Goal: Transaction & Acquisition: Purchase product/service

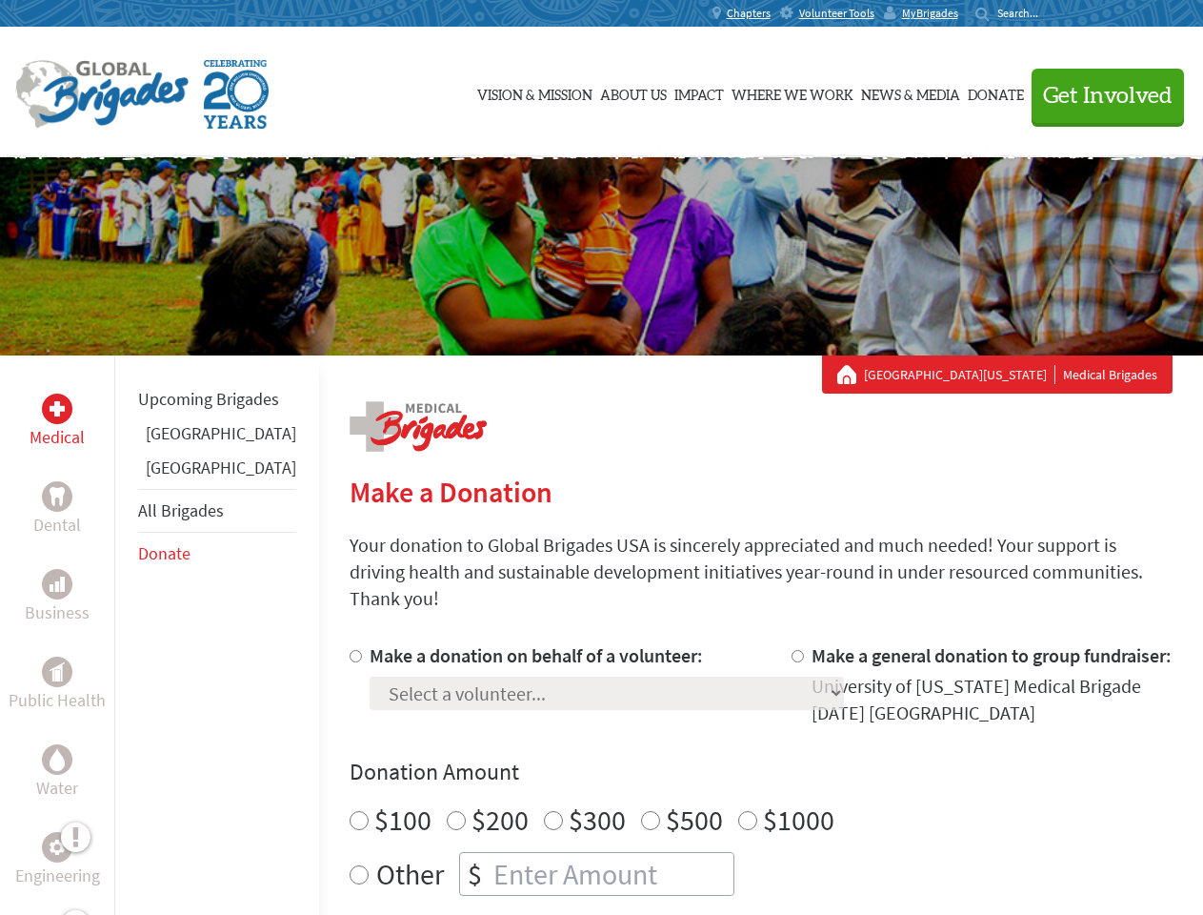
click at [1052, 13] on div "Search for:" at bounding box center [1014, 13] width 76 height 15
click at [1099, 95] on span "Get Involved" at bounding box center [1108, 96] width 130 height 23
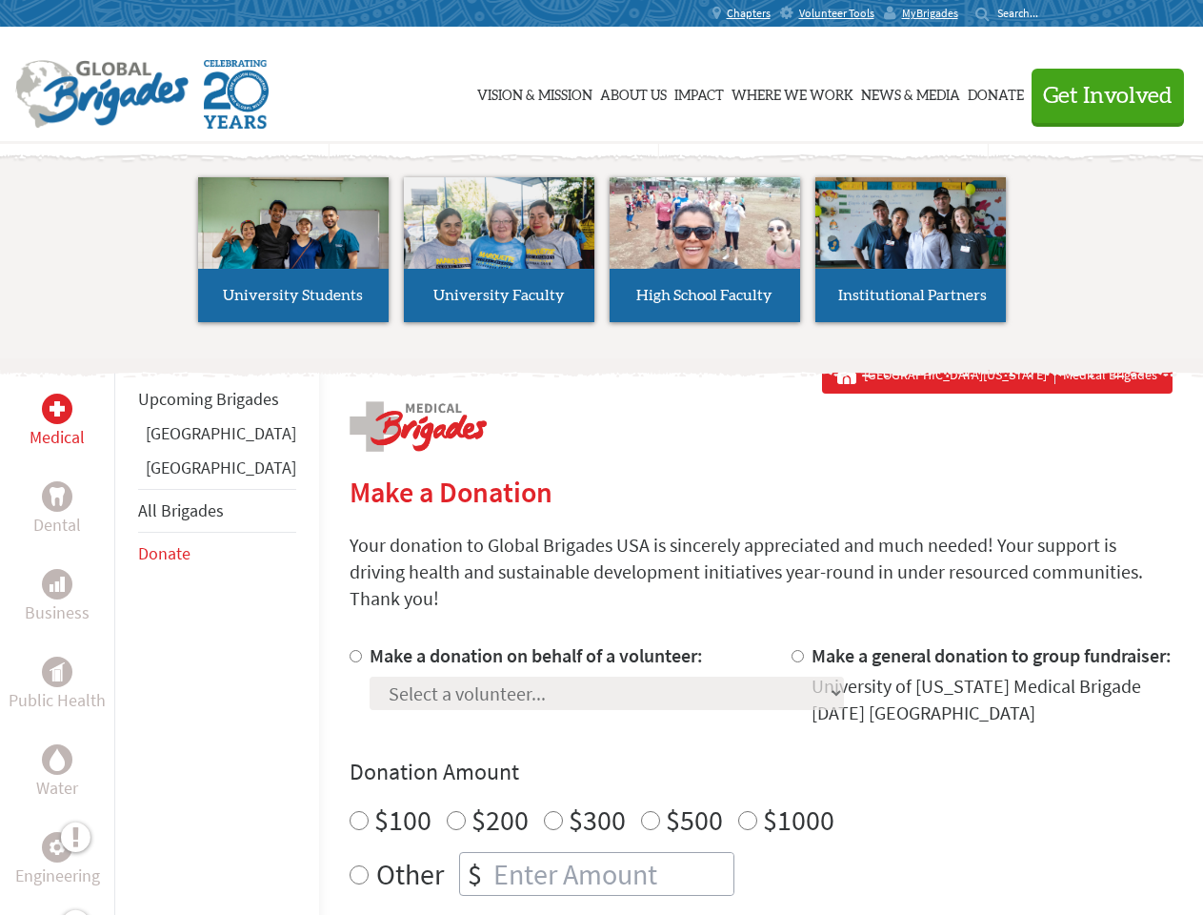
click at [602, 256] on li "High School Faculty" at bounding box center [705, 249] width 206 height 175
click at [126, 634] on div "Upcoming Brigades [GEOGRAPHIC_DATA] [GEOGRAPHIC_DATA] All Brigades Donate" at bounding box center [216, 812] width 205 height 915
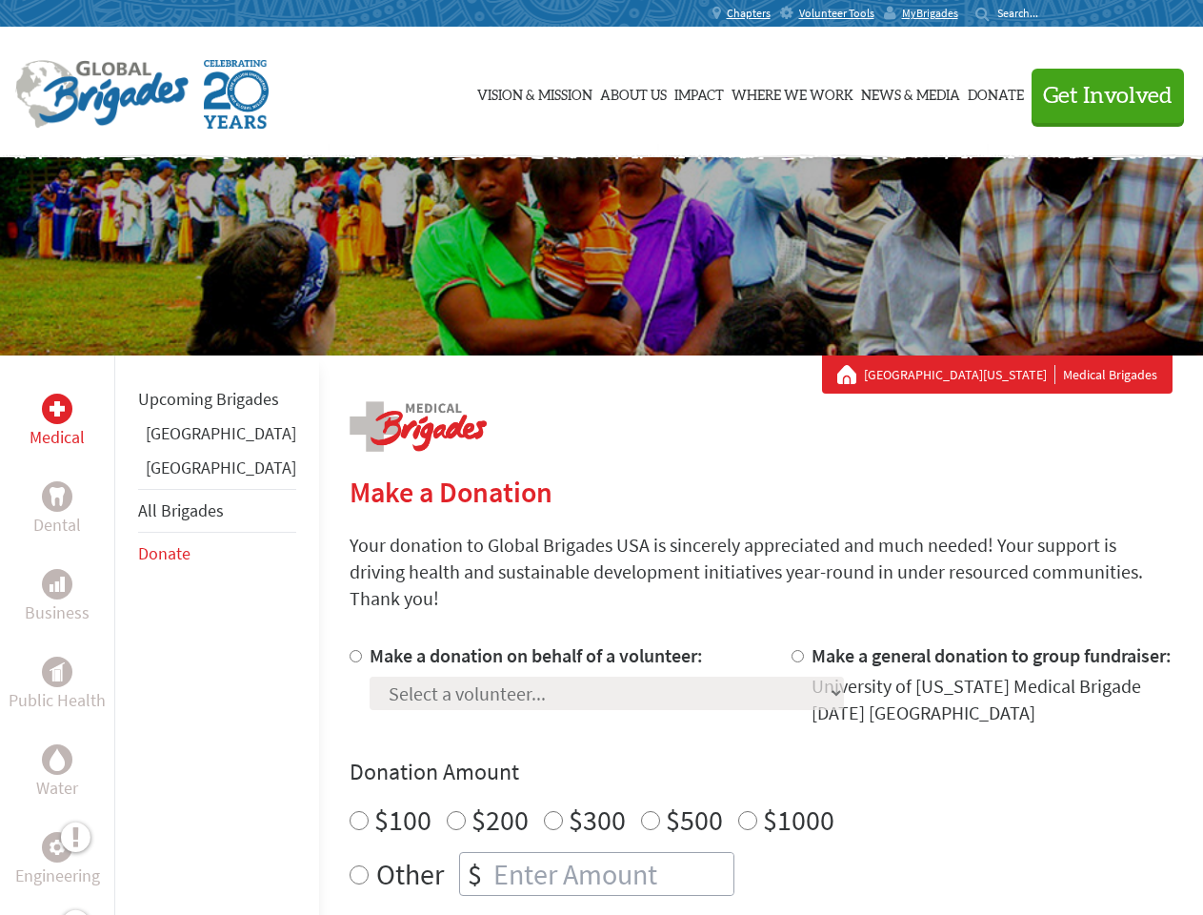
click at [728, 765] on div "Donation Amount $100 $200 $300 $500 $1000 Other $" at bounding box center [761, 825] width 823 height 139
click at [350, 650] on input "Make a donation on behalf of a volunteer:" at bounding box center [356, 656] width 12 height 12
radio input "true"
click at [792, 650] on input "Make a general donation to group fundraiser:" at bounding box center [798, 656] width 12 height 12
radio input "true"
